Goal: Task Accomplishment & Management: Manage account settings

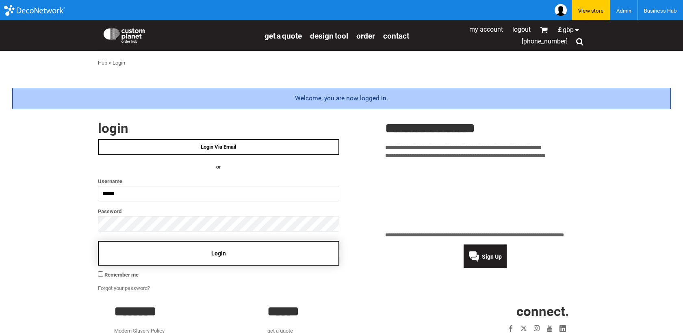
click at [180, 254] on div "Login" at bounding box center [218, 253] width 241 height 25
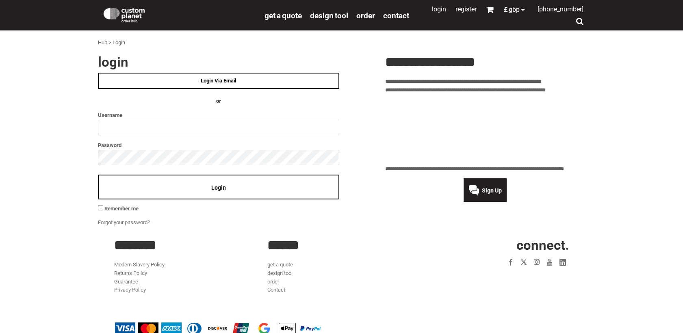
click at [117, 141] on label "Password" at bounding box center [218, 145] width 241 height 9
drag, startPoint x: 117, startPoint y: 141, endPoint x: 110, endPoint y: 133, distance: 11.3
click at [109, 133] on input "text" at bounding box center [218, 127] width 241 height 15
type input "******"
click at [162, 179] on div "Login" at bounding box center [218, 187] width 241 height 25
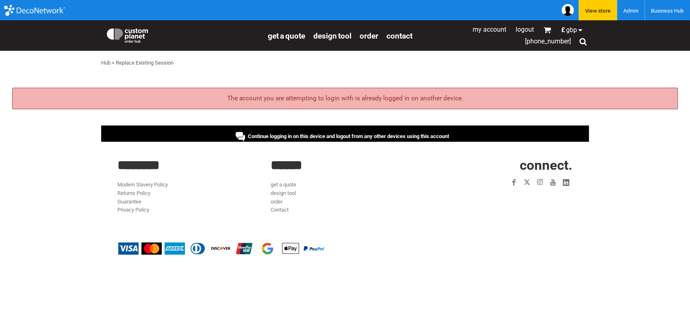
click at [337, 129] on div "Continue logging in on this device and logout from any other devices using this…" at bounding box center [345, 134] width 488 height 16
